Goal: Task Accomplishment & Management: Complete application form

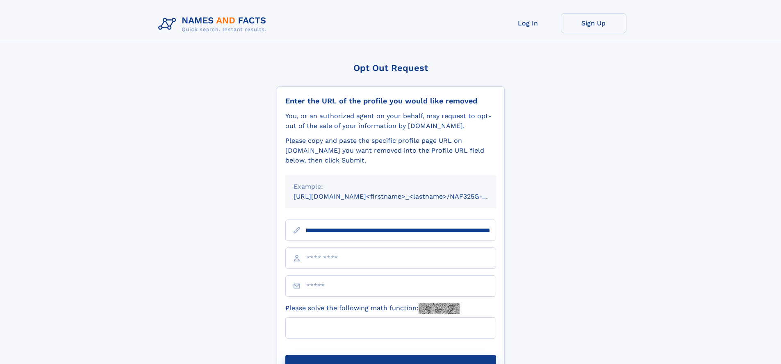
scroll to position [0, 94]
type input "**********"
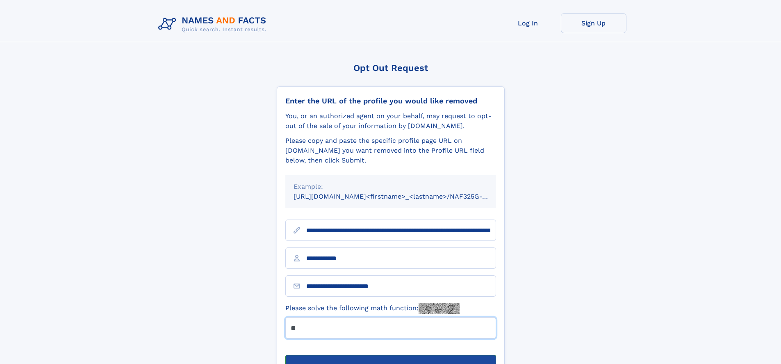
type input "**"
click at [390, 355] on button "Submit Opt Out Request" at bounding box center [390, 368] width 211 height 26
